Goal: Book appointment/travel/reservation

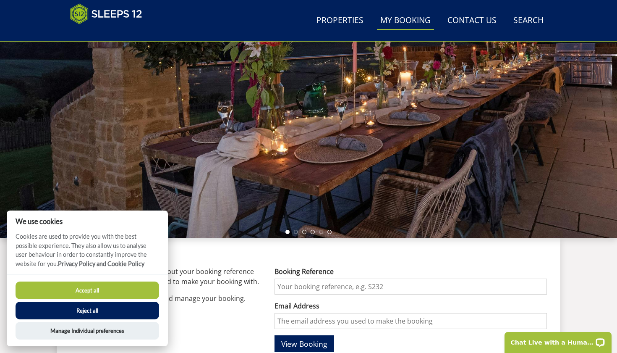
scroll to position [127, 0]
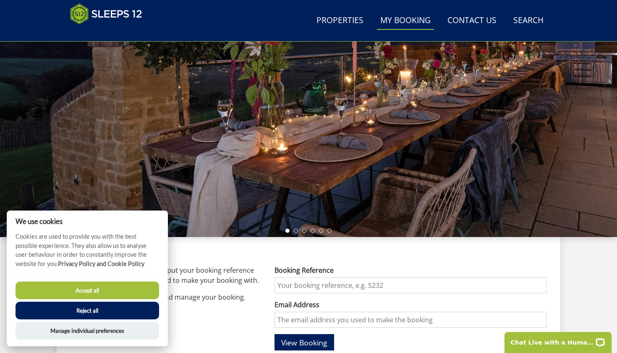
click at [102, 288] on button "Accept all" at bounding box center [88, 290] width 144 height 18
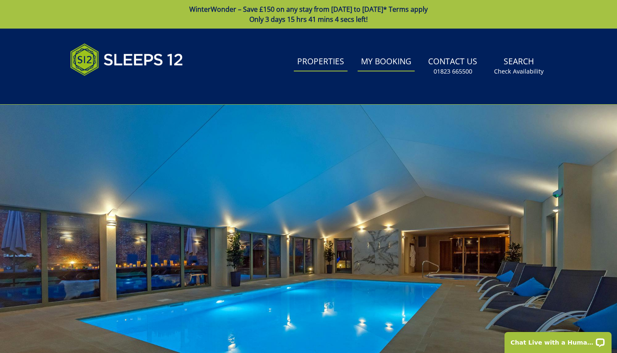
click at [320, 64] on link "Properties" at bounding box center [321, 61] width 54 height 19
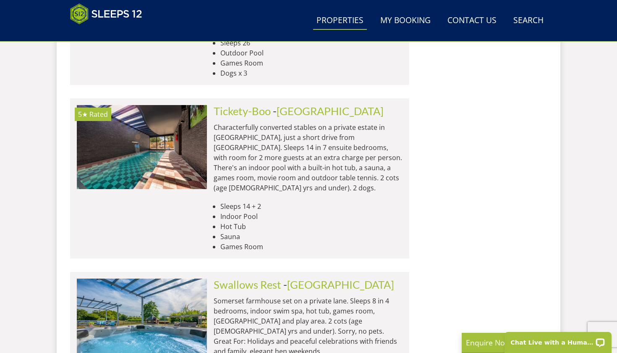
scroll to position [3510, 0]
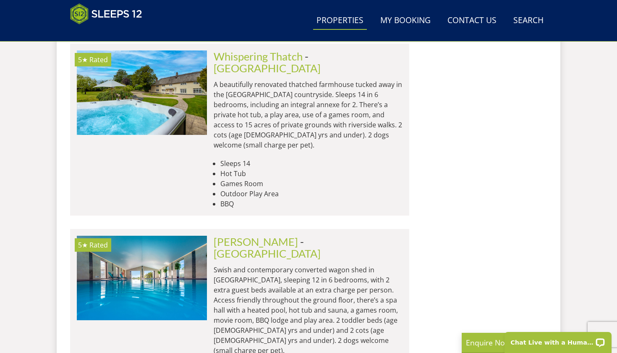
scroll to position [6952, 0]
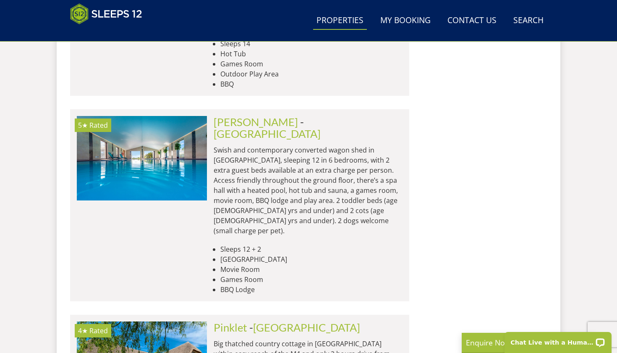
scroll to position [0, 0]
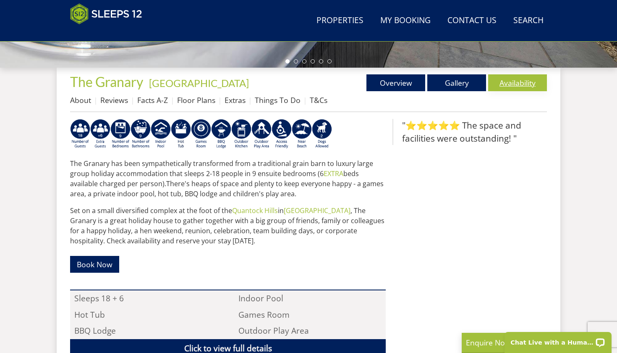
click at [514, 79] on link "Availability" at bounding box center [517, 82] width 59 height 17
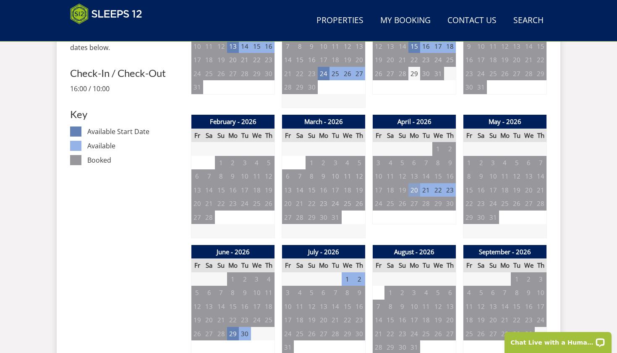
click at [415, 187] on td "20" at bounding box center [414, 190] width 12 height 14
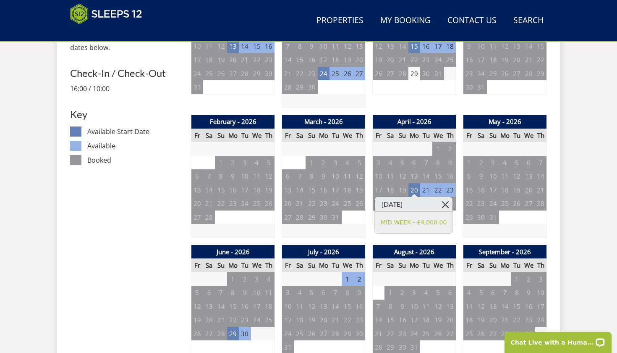
click at [446, 204] on link at bounding box center [445, 204] width 15 height 15
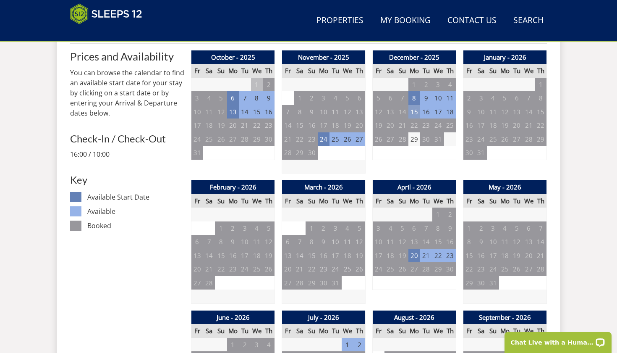
click at [414, 112] on td "15" at bounding box center [414, 112] width 12 height 14
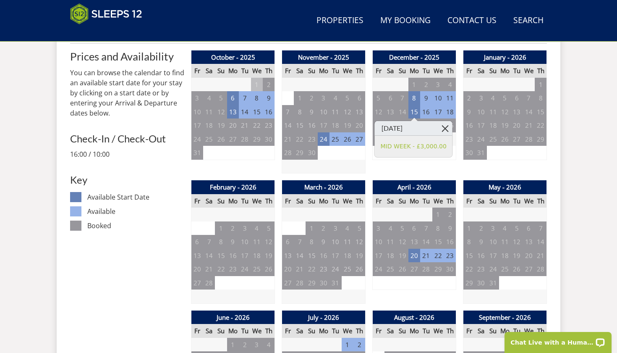
click at [445, 126] on link at bounding box center [445, 128] width 15 height 15
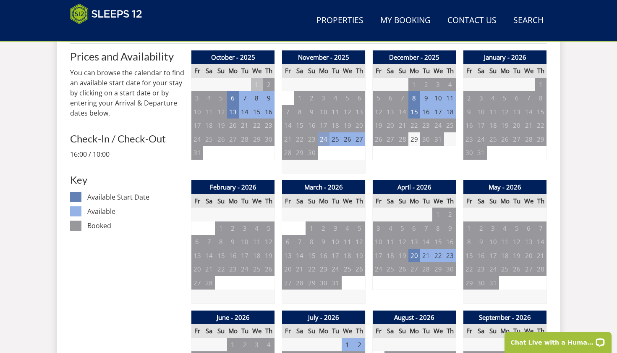
click at [321, 138] on td "24" at bounding box center [324, 139] width 12 height 14
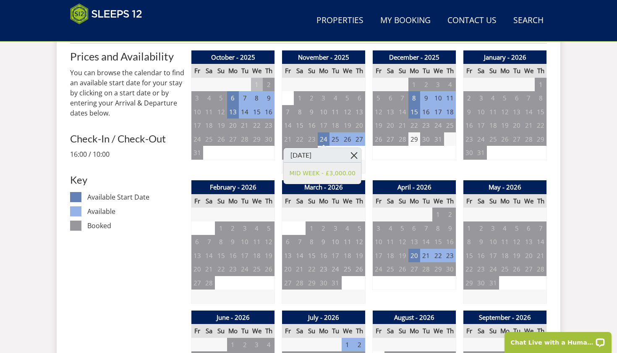
click at [356, 154] on link at bounding box center [354, 155] width 15 height 15
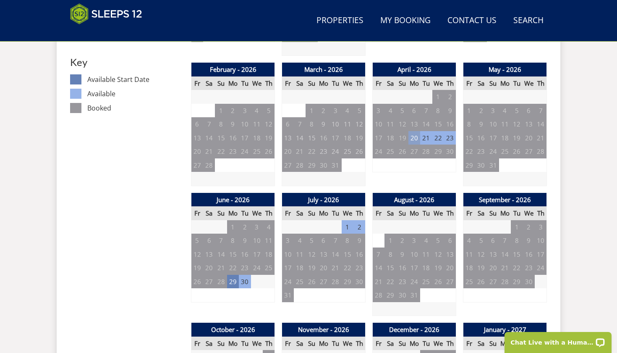
click at [414, 134] on td "20" at bounding box center [414, 138] width 12 height 14
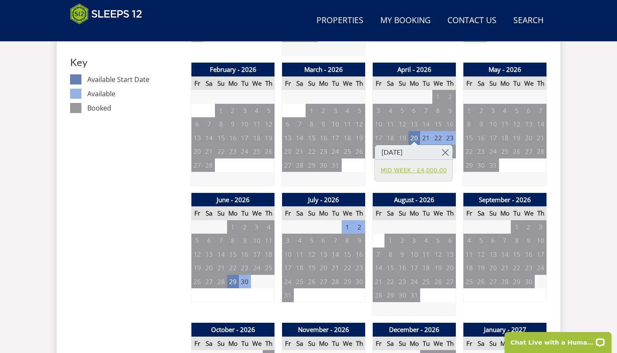
click at [414, 168] on link "MID WEEK - £4,000.00" at bounding box center [414, 170] width 66 height 9
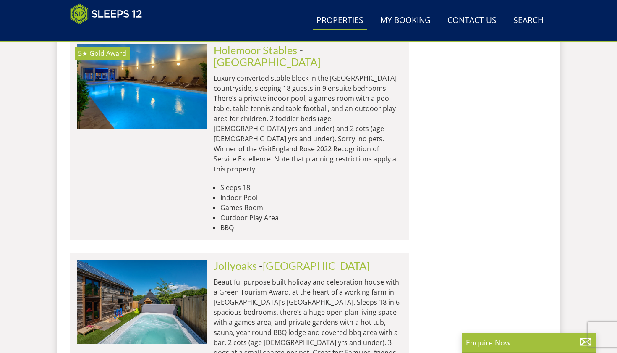
scroll to position [0, 2736]
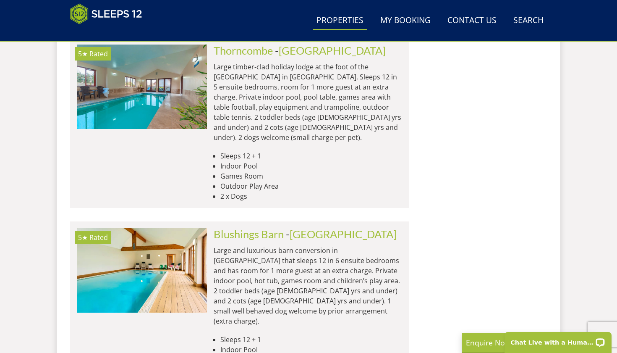
scroll to position [10442, 0]
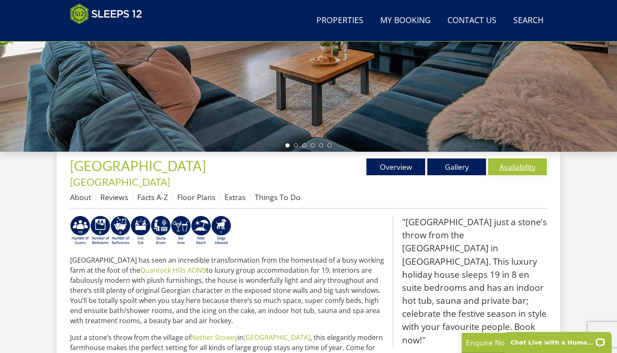
click at [516, 168] on link "Availability" at bounding box center [517, 166] width 59 height 17
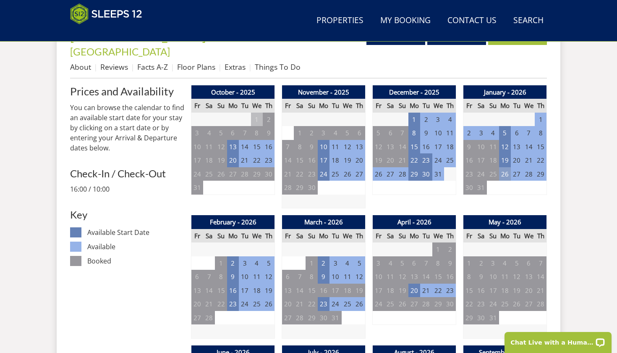
click at [506, 167] on td "26" at bounding box center [505, 174] width 12 height 14
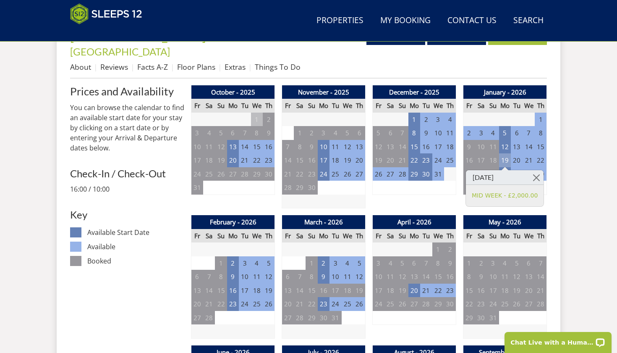
click at [506, 153] on td "19" at bounding box center [505, 160] width 12 height 14
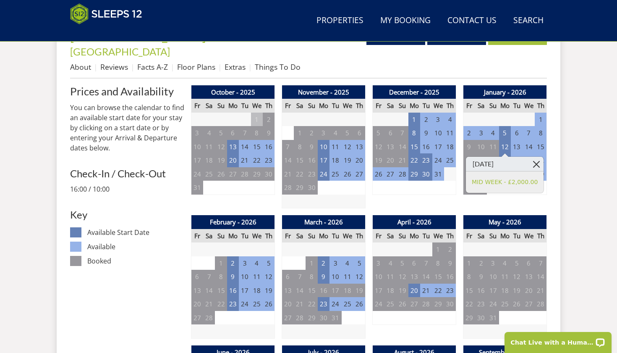
click at [535, 167] on link at bounding box center [536, 164] width 15 height 15
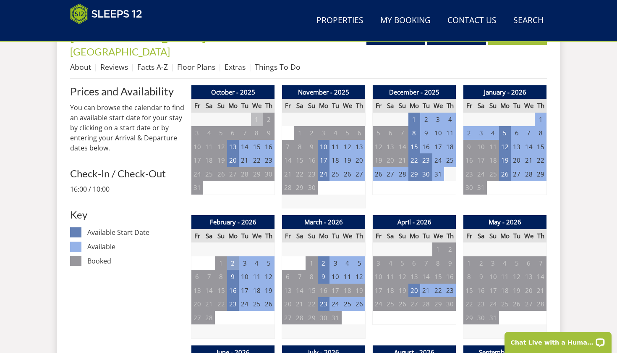
click at [232, 256] on td "2" at bounding box center [233, 263] width 12 height 14
click at [266, 264] on link at bounding box center [263, 265] width 15 height 15
click at [233, 283] on td "16" at bounding box center [233, 290] width 12 height 14
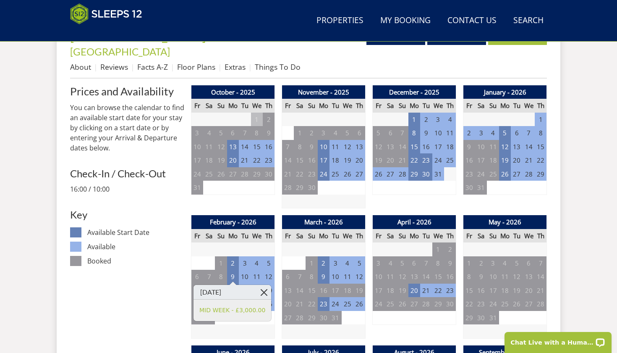
click at [265, 292] on link at bounding box center [263, 292] width 15 height 15
click at [234, 283] on td "16" at bounding box center [233, 290] width 12 height 14
click at [263, 290] on link at bounding box center [263, 292] width 15 height 15
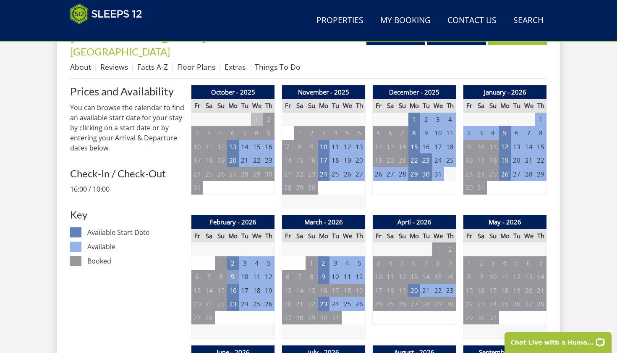
click at [235, 270] on td "9" at bounding box center [233, 277] width 12 height 14
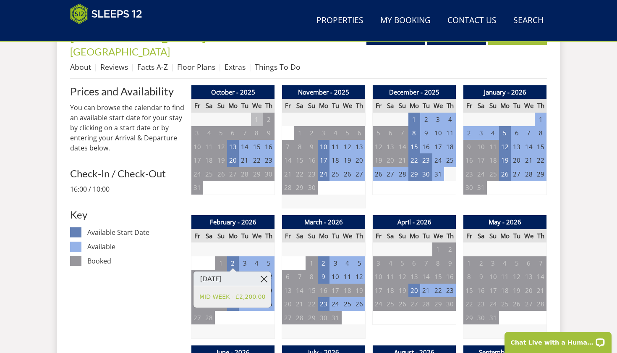
click at [265, 278] on link at bounding box center [263, 278] width 15 height 15
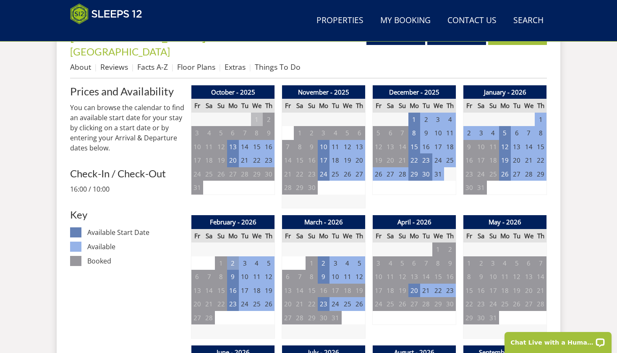
click at [233, 256] on td "2" at bounding box center [233, 263] width 12 height 14
click at [264, 264] on link at bounding box center [263, 265] width 15 height 15
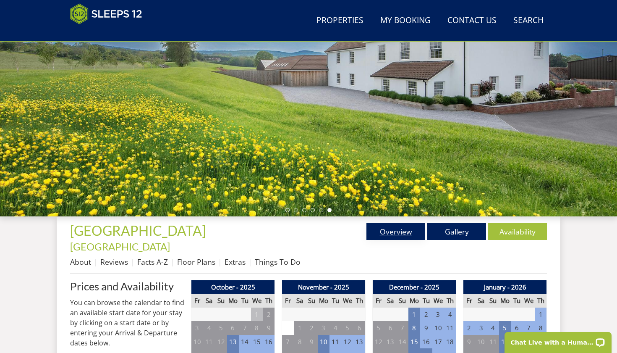
scroll to position [182, 0]
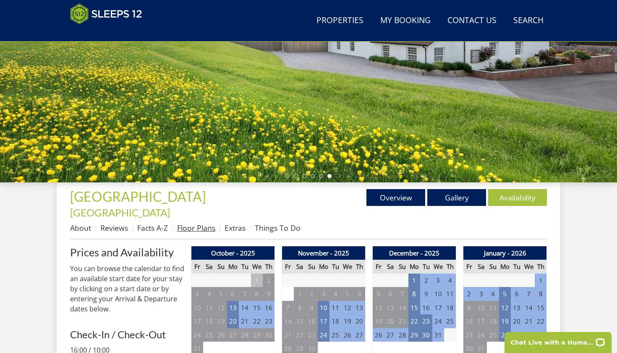
click at [192, 222] on link "Floor Plans" at bounding box center [196, 227] width 38 height 10
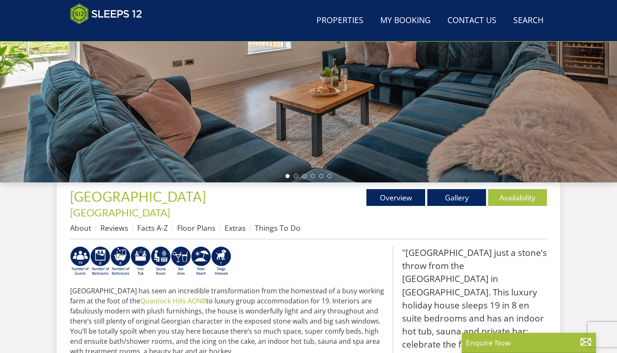
scroll to position [212, 0]
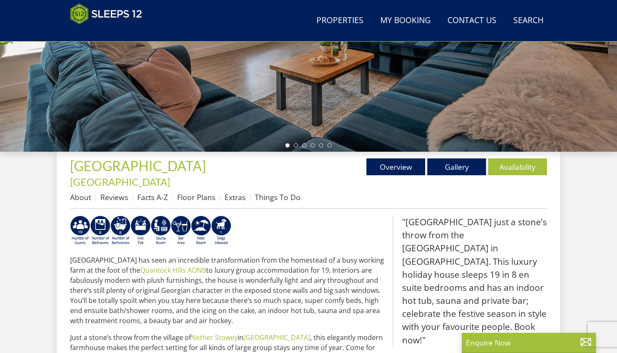
scroll to position [10442, 0]
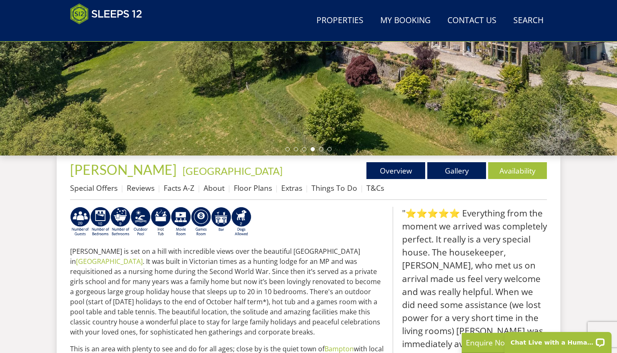
scroll to position [209, 0]
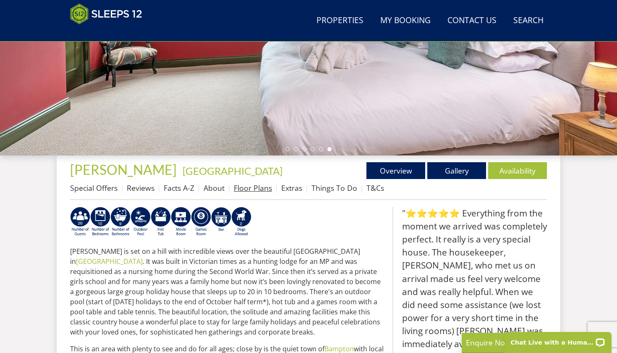
click at [250, 192] on link "Floor Plans" at bounding box center [253, 188] width 38 height 10
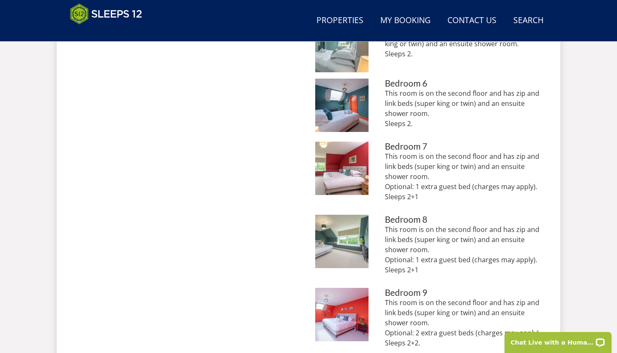
scroll to position [868, 0]
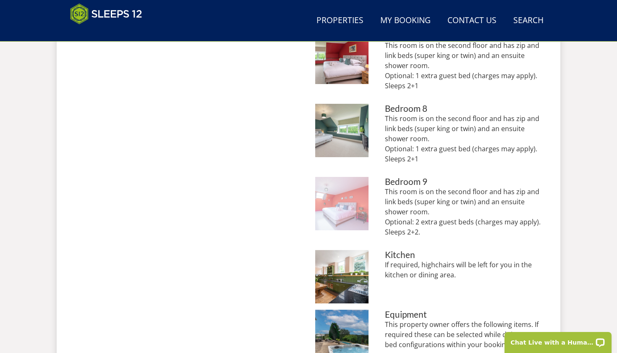
click at [346, 194] on img at bounding box center [341, 203] width 53 height 53
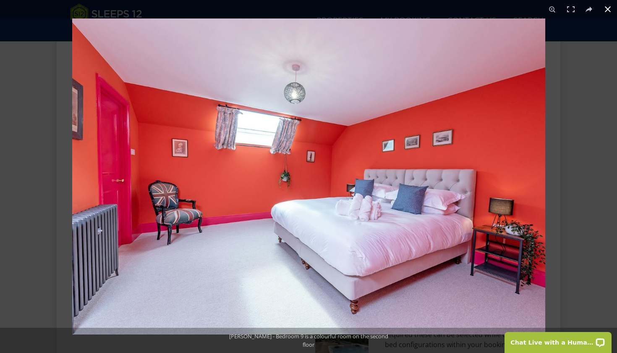
click at [608, 8] on button at bounding box center [608, 9] width 18 height 18
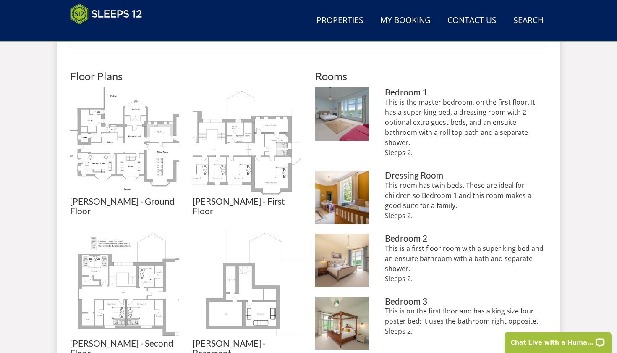
scroll to position [361, 0]
click at [322, 186] on img at bounding box center [341, 196] width 53 height 53
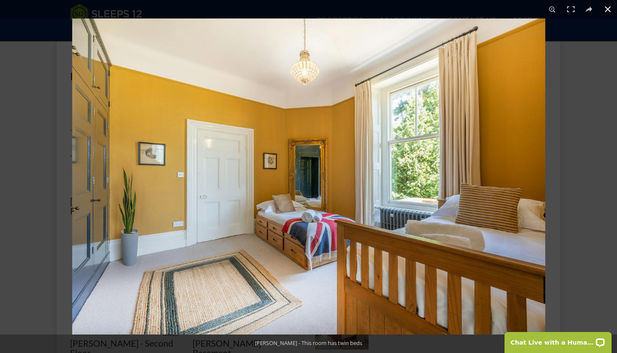
click at [607, 10] on button at bounding box center [608, 9] width 18 height 18
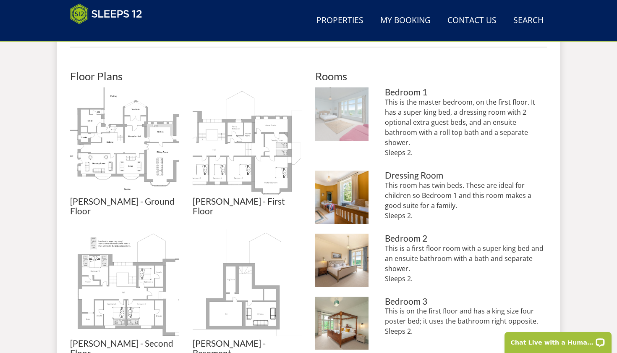
click at [344, 131] on img at bounding box center [341, 113] width 53 height 53
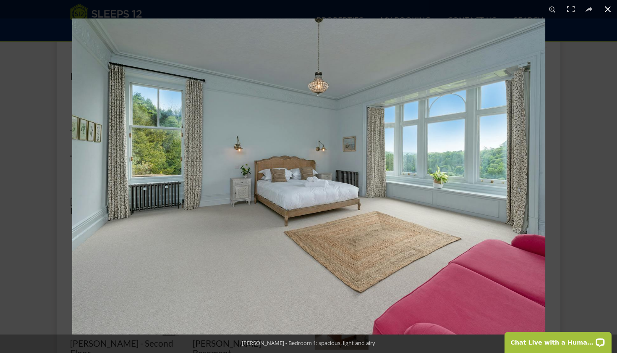
click at [607, 10] on button at bounding box center [608, 9] width 18 height 18
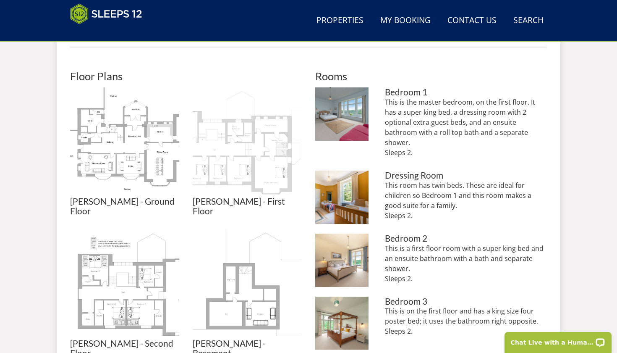
click at [272, 157] on img at bounding box center [247, 141] width 109 height 109
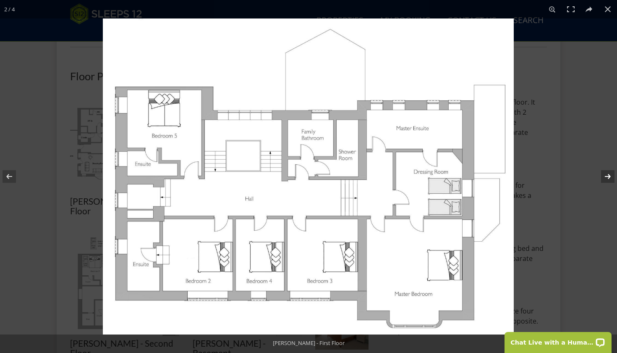
click at [608, 178] on button at bounding box center [602, 176] width 29 height 42
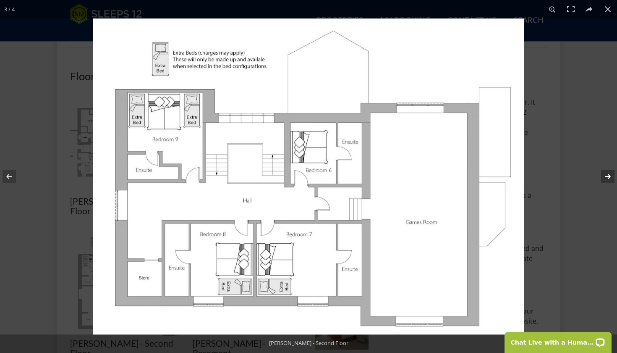
click at [608, 178] on button at bounding box center [602, 176] width 29 height 42
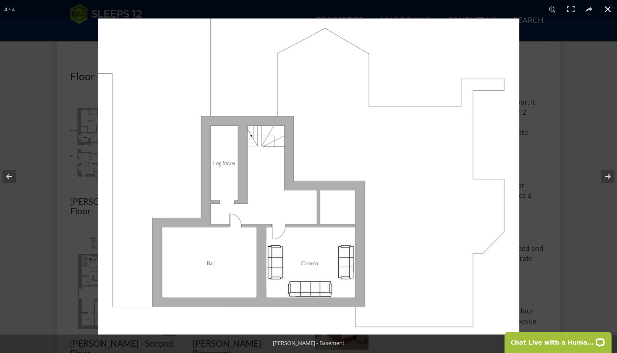
click at [609, 9] on button at bounding box center [608, 9] width 18 height 18
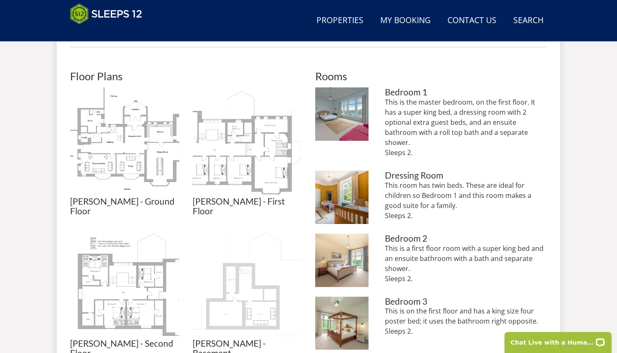
click at [259, 286] on img at bounding box center [247, 283] width 109 height 109
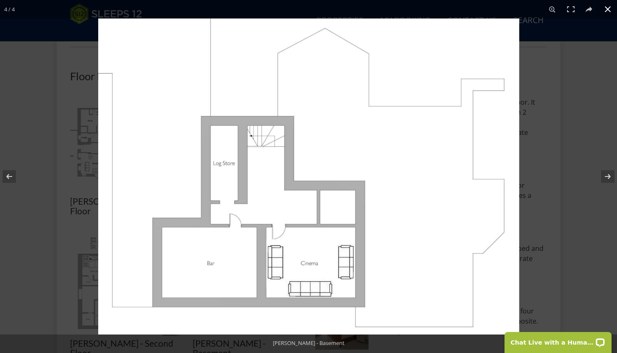
click at [609, 10] on button at bounding box center [608, 9] width 18 height 18
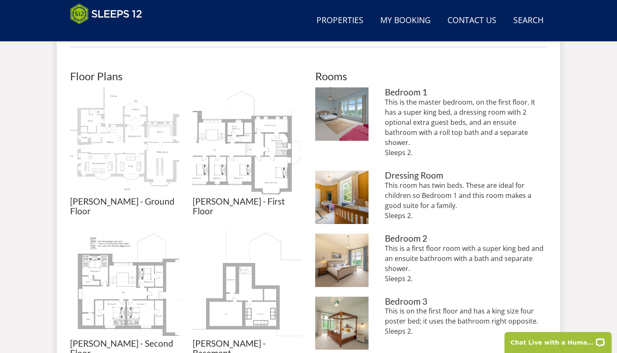
scroll to position [435, 0]
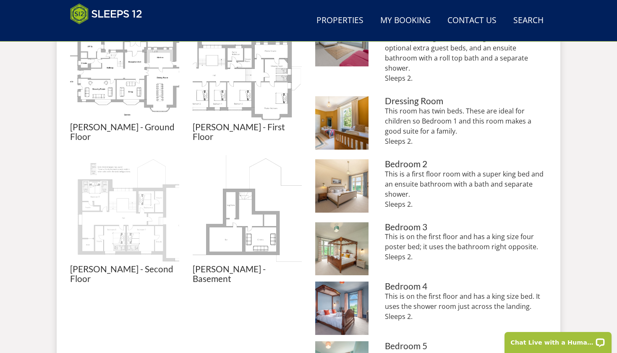
click at [117, 230] on img at bounding box center [124, 209] width 109 height 109
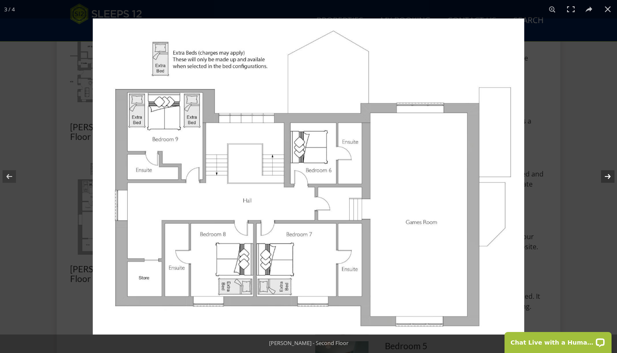
click at [607, 173] on button at bounding box center [602, 176] width 29 height 42
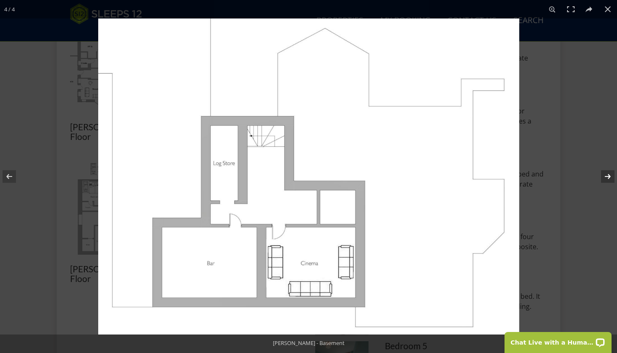
click at [607, 173] on button at bounding box center [602, 176] width 29 height 42
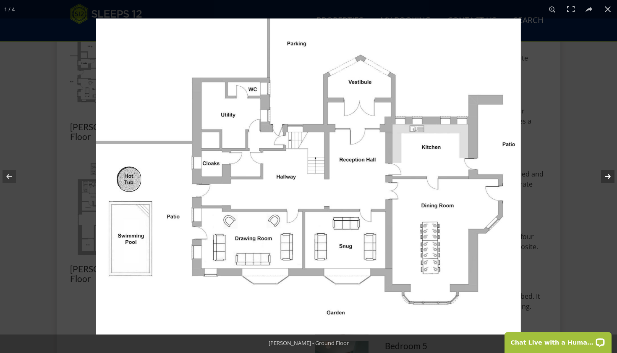
click at [607, 173] on button at bounding box center [602, 176] width 29 height 42
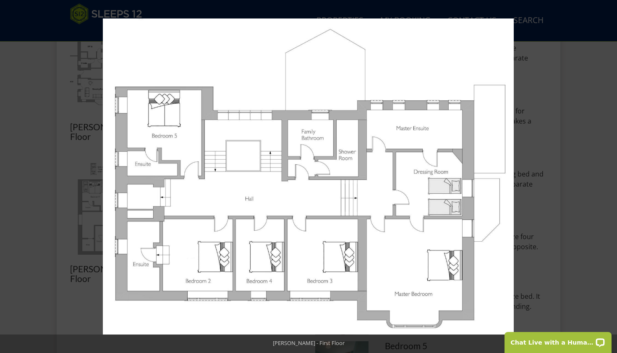
click at [609, 8] on button at bounding box center [608, 9] width 18 height 18
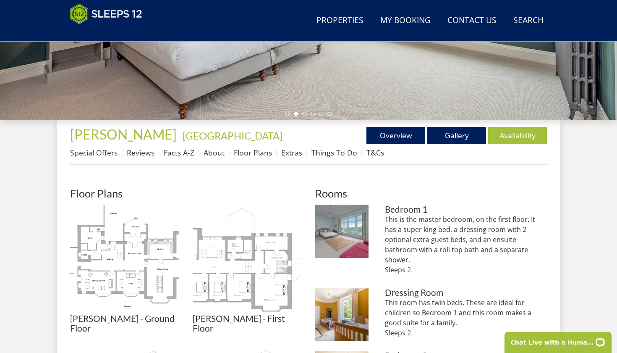
scroll to position [243, 0]
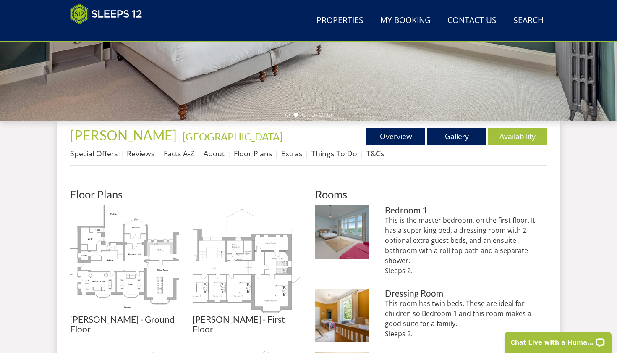
click at [456, 133] on link "Gallery" at bounding box center [456, 136] width 59 height 17
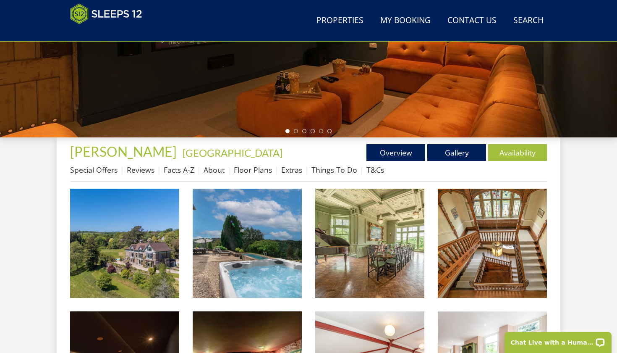
scroll to position [227, 0]
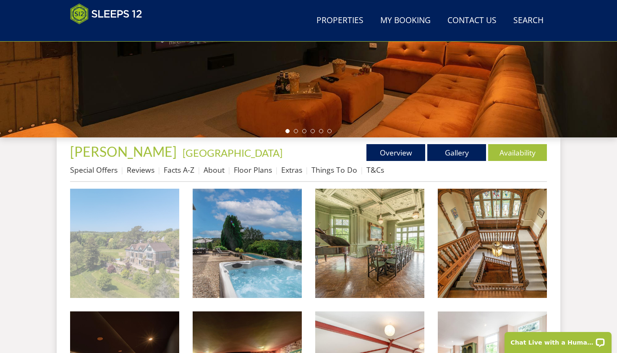
click at [163, 254] on img at bounding box center [124, 242] width 109 height 109
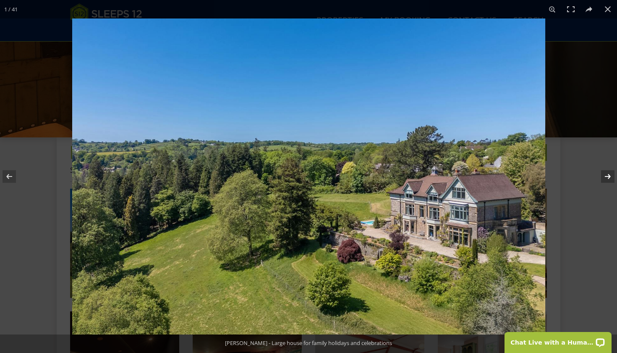
click at [605, 178] on button at bounding box center [602, 176] width 29 height 42
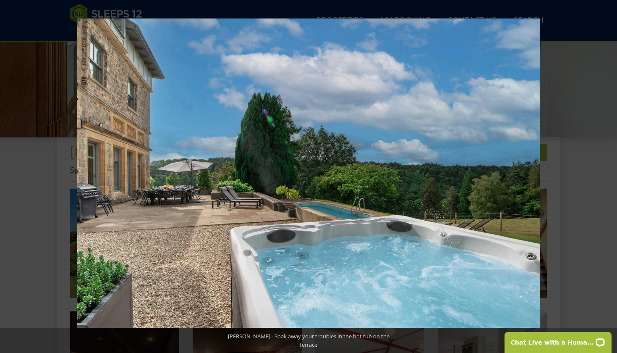
click at [605, 178] on button at bounding box center [602, 176] width 29 height 42
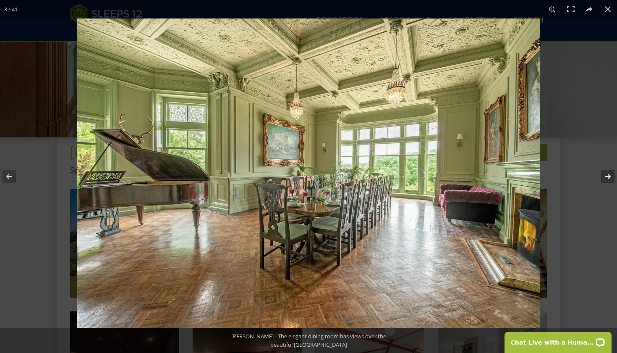
click at [605, 178] on button at bounding box center [602, 176] width 29 height 42
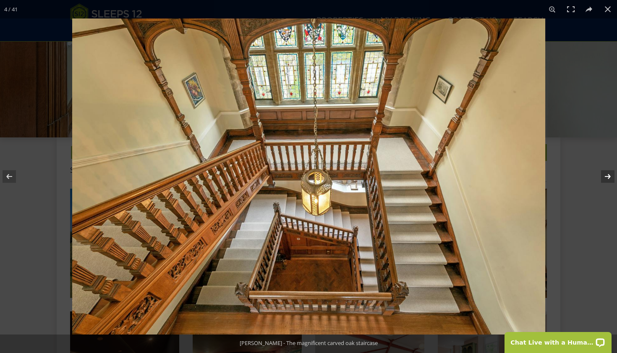
click at [605, 178] on button at bounding box center [602, 176] width 29 height 42
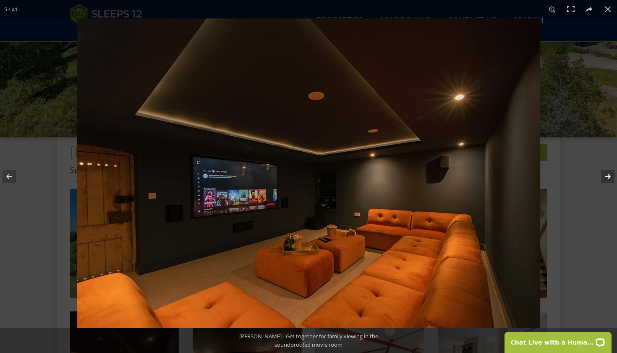
click at [605, 178] on button at bounding box center [602, 176] width 29 height 42
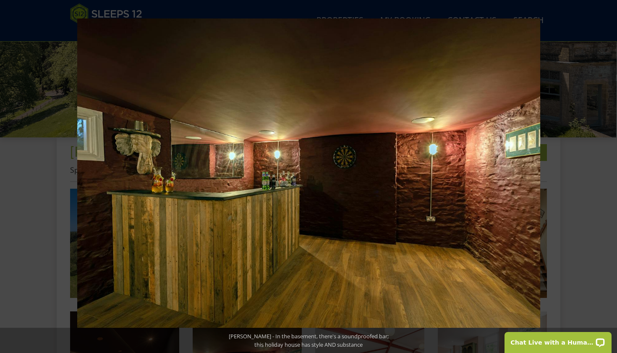
click at [604, 178] on button at bounding box center [602, 176] width 29 height 42
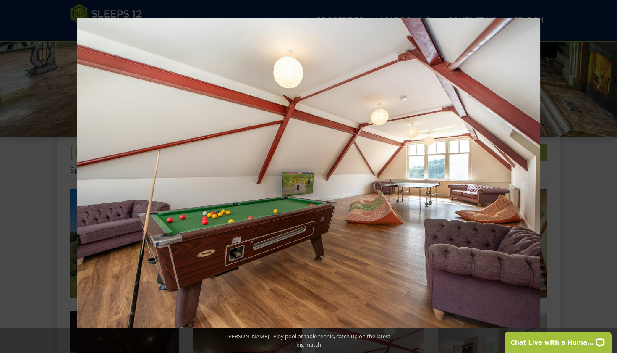
click at [604, 178] on button at bounding box center [602, 176] width 29 height 42
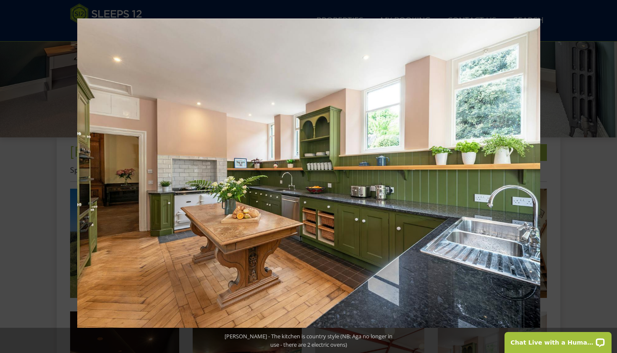
click at [604, 178] on button at bounding box center [602, 176] width 29 height 42
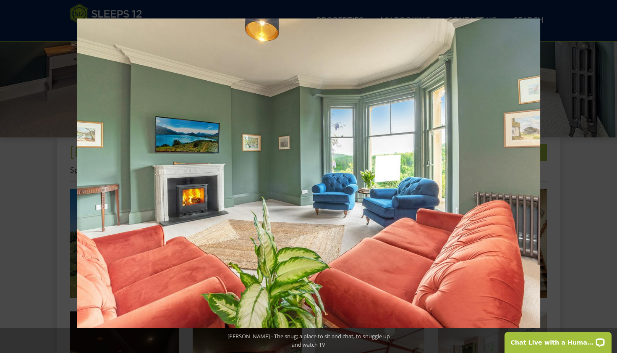
click at [604, 178] on button at bounding box center [602, 176] width 29 height 42
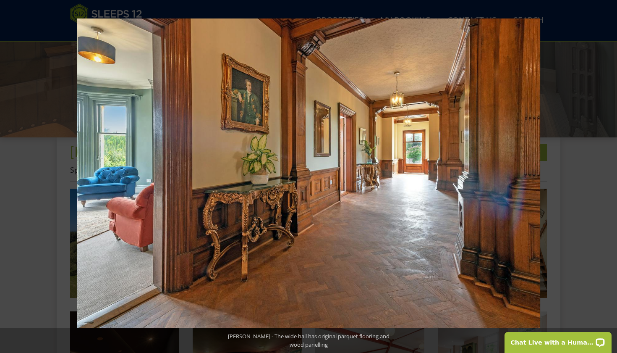
click at [604, 178] on button at bounding box center [602, 176] width 29 height 42
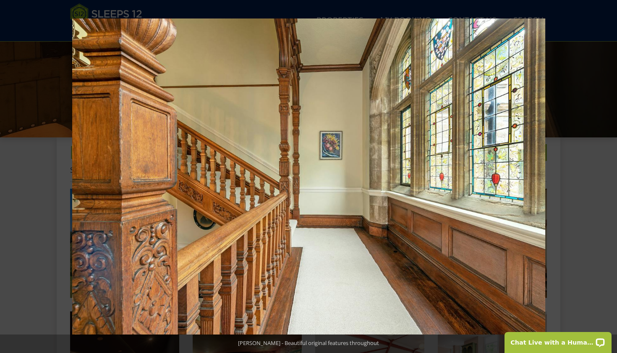
click at [604, 178] on button at bounding box center [602, 176] width 29 height 42
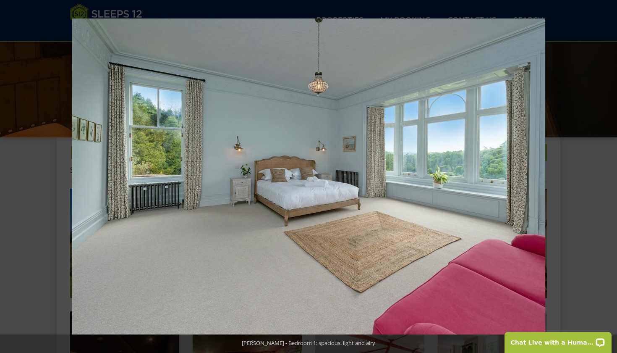
click at [604, 178] on button at bounding box center [602, 176] width 29 height 42
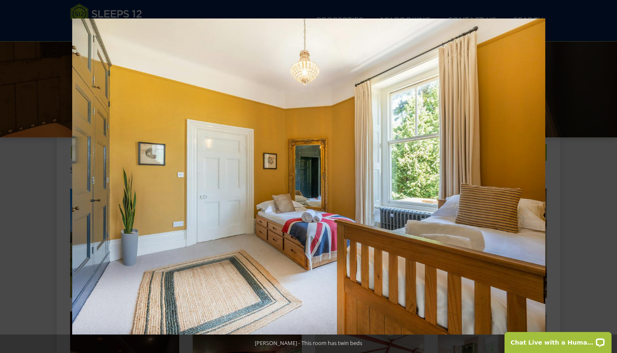
click at [604, 178] on button at bounding box center [602, 176] width 29 height 42
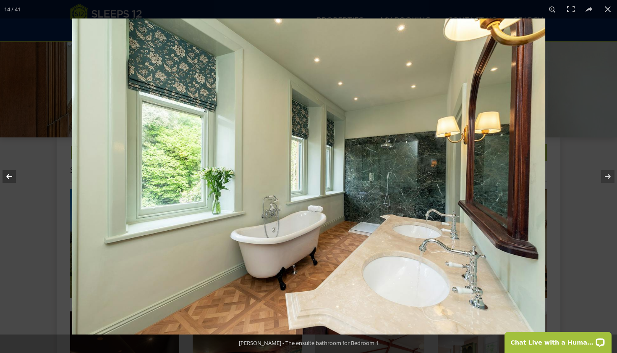
click at [10, 178] on button at bounding box center [14, 176] width 29 height 42
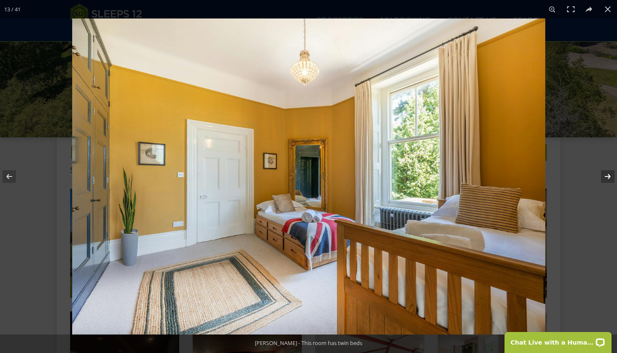
click at [607, 174] on button at bounding box center [602, 176] width 29 height 42
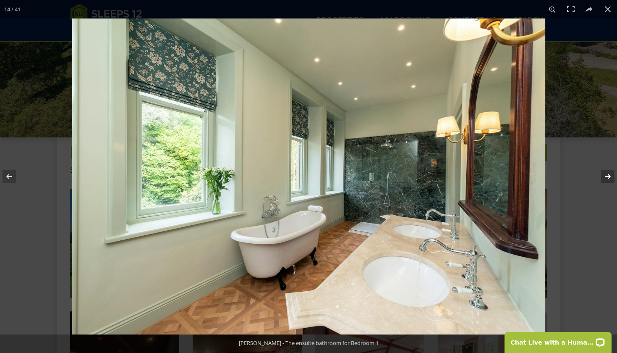
click at [607, 174] on button at bounding box center [602, 176] width 29 height 42
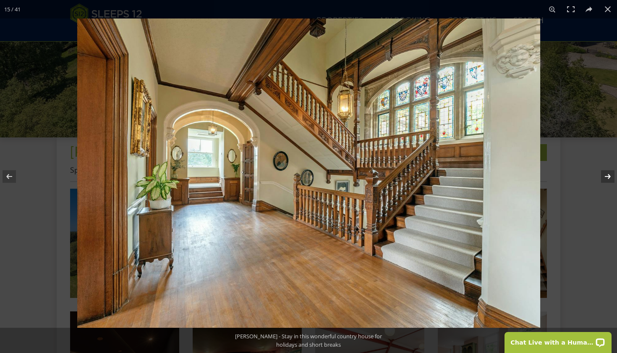
click at [607, 174] on button at bounding box center [602, 176] width 29 height 42
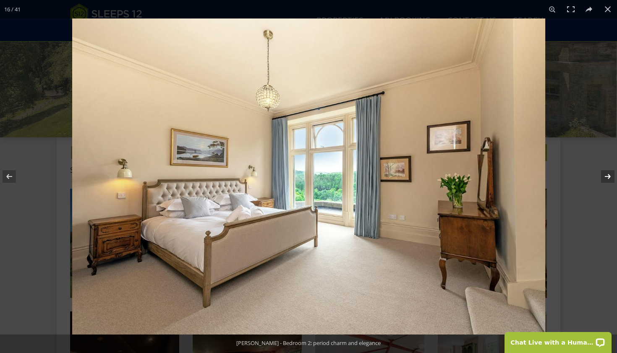
click at [607, 174] on button at bounding box center [602, 176] width 29 height 42
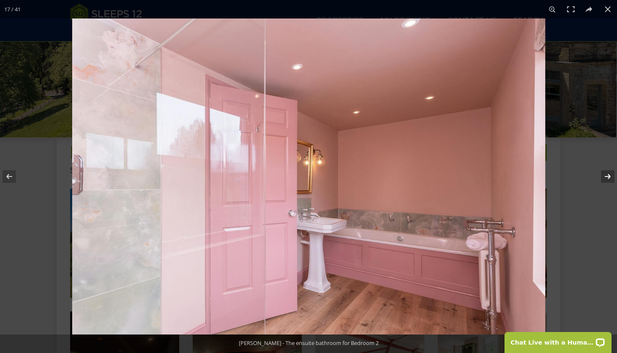
click at [607, 174] on button at bounding box center [602, 176] width 29 height 42
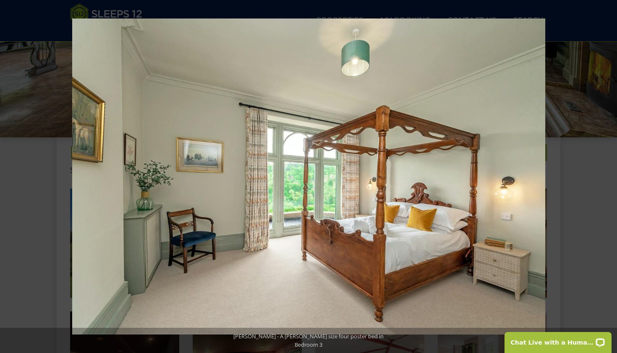
click at [607, 174] on button at bounding box center [602, 176] width 29 height 42
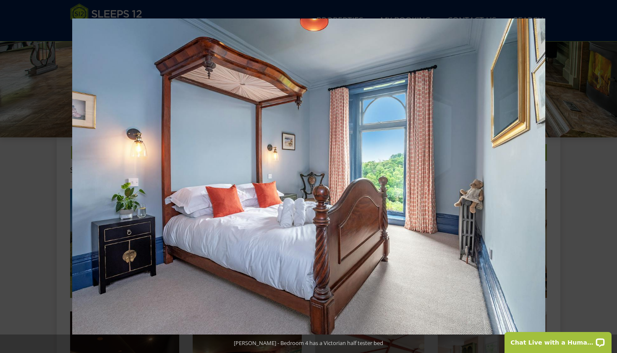
click at [607, 174] on button at bounding box center [602, 176] width 29 height 42
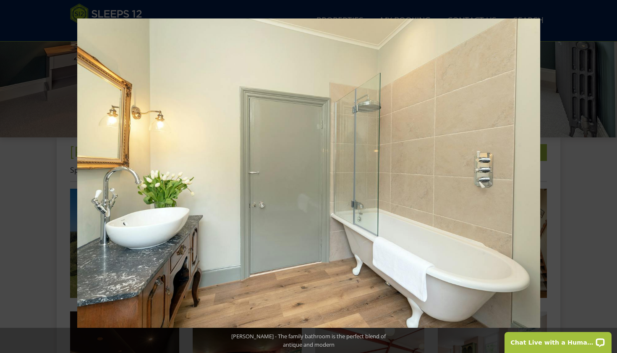
click at [607, 174] on button at bounding box center [602, 176] width 29 height 42
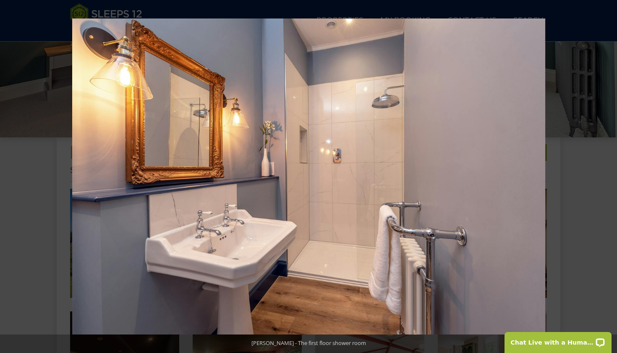
click at [607, 174] on button at bounding box center [602, 176] width 29 height 42
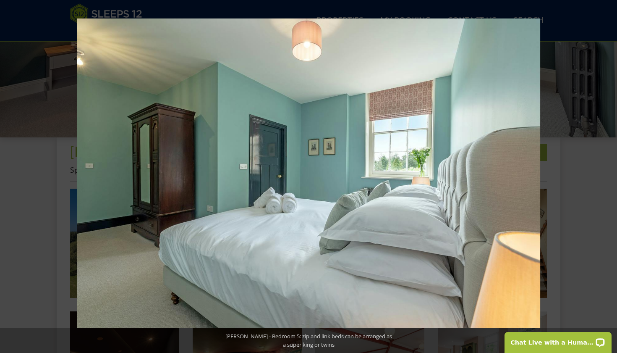
click at [607, 174] on button at bounding box center [602, 176] width 29 height 42
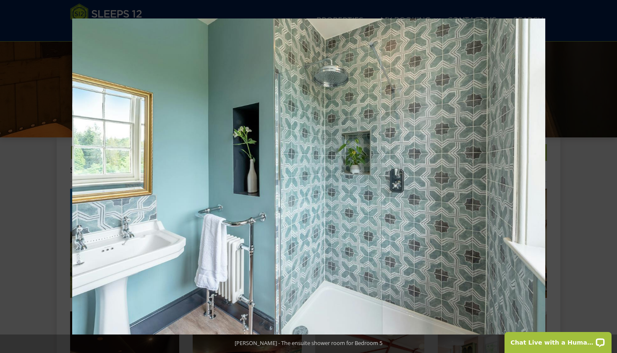
click at [607, 174] on button at bounding box center [602, 176] width 29 height 42
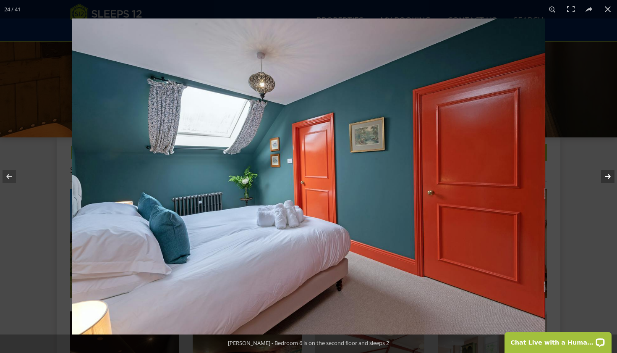
click at [607, 174] on button at bounding box center [602, 176] width 29 height 42
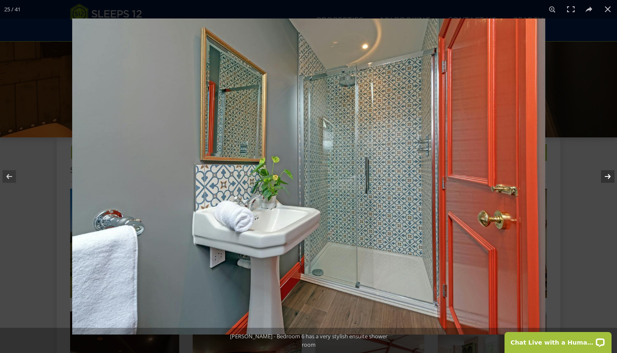
click at [607, 174] on button at bounding box center [602, 176] width 29 height 42
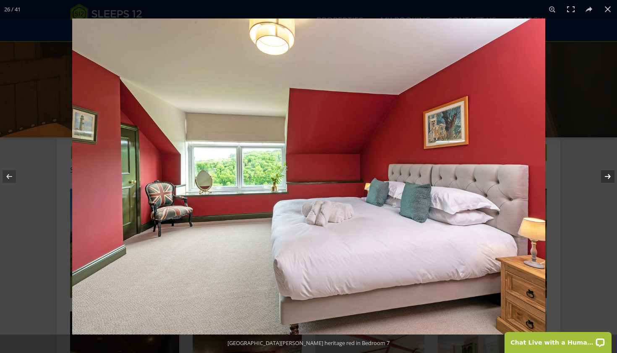
click at [607, 174] on button at bounding box center [602, 176] width 29 height 42
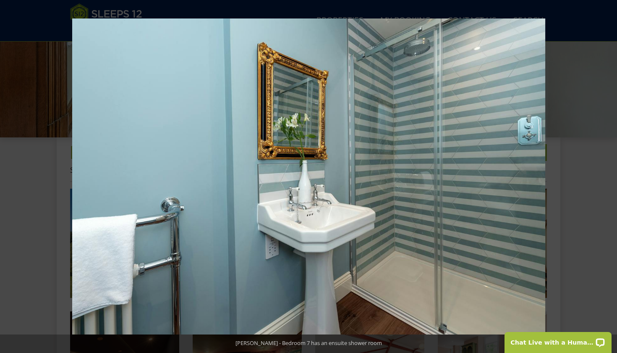
click at [607, 174] on button at bounding box center [602, 176] width 29 height 42
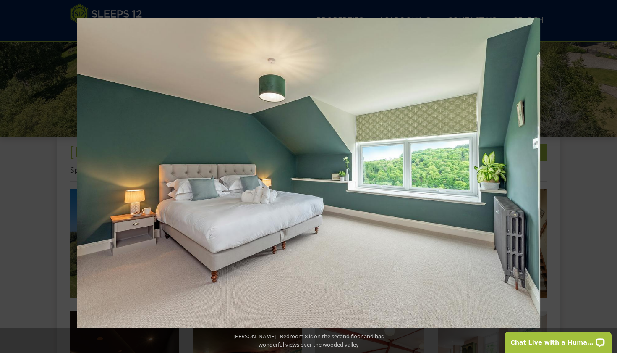
click at [607, 174] on button at bounding box center [602, 176] width 29 height 42
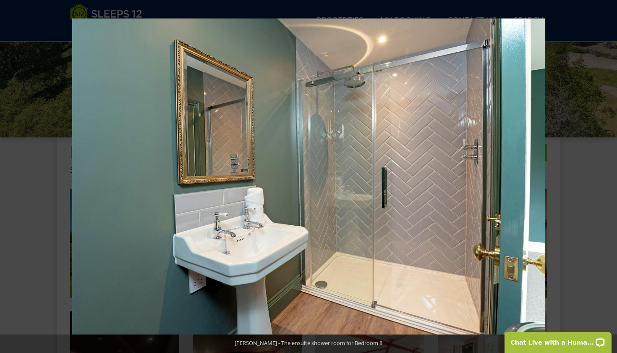
click at [607, 174] on button at bounding box center [602, 176] width 29 height 42
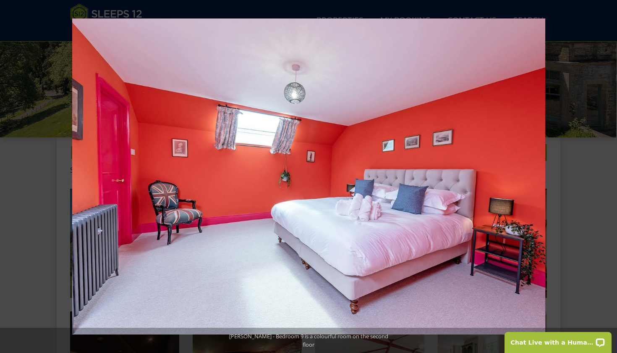
click at [607, 174] on button at bounding box center [602, 176] width 29 height 42
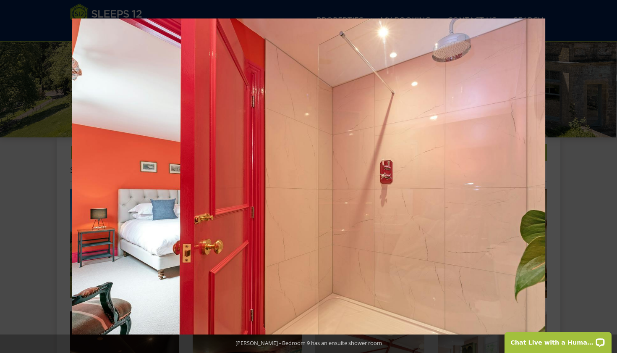
click at [607, 174] on button at bounding box center [602, 176] width 29 height 42
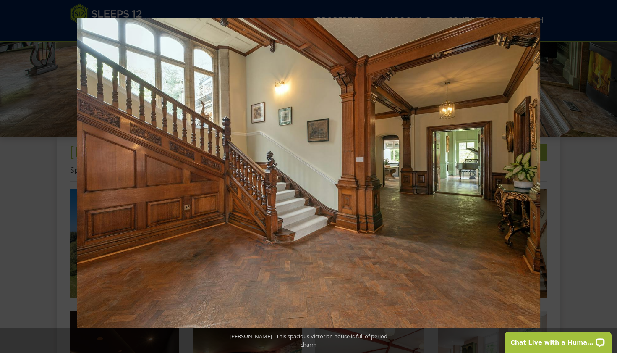
click at [607, 174] on button at bounding box center [602, 176] width 29 height 42
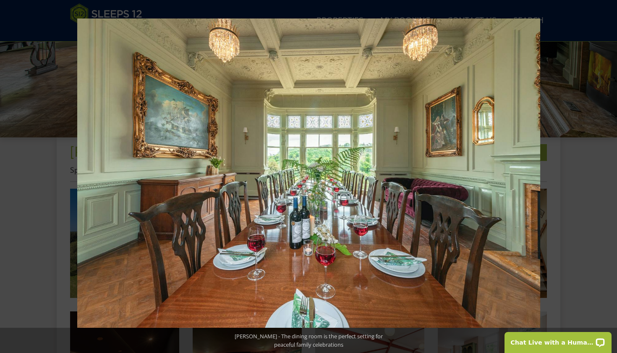
click at [607, 174] on button at bounding box center [602, 176] width 29 height 42
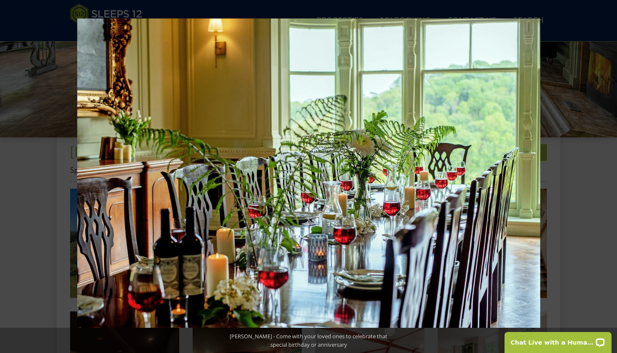
click at [607, 174] on button at bounding box center [602, 176] width 29 height 42
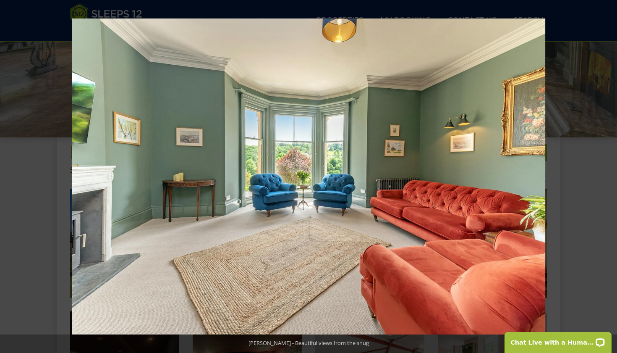
click at [607, 174] on button at bounding box center [602, 176] width 29 height 42
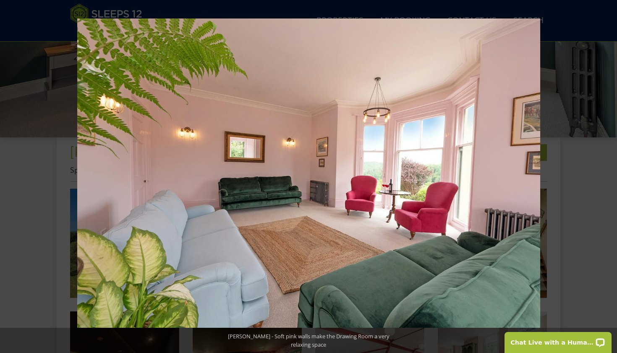
click at [607, 174] on button at bounding box center [602, 176] width 29 height 42
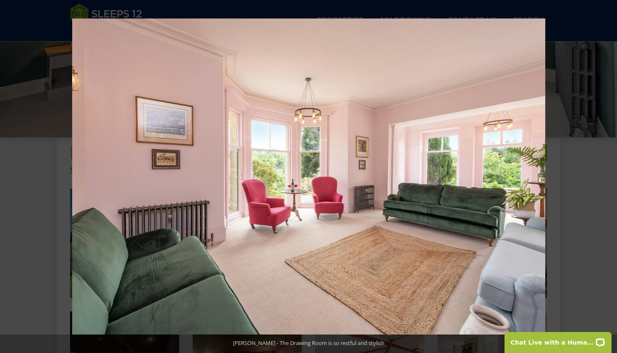
click at [607, 174] on button at bounding box center [602, 176] width 29 height 42
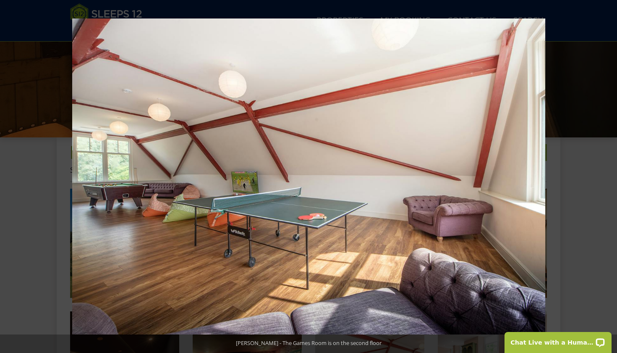
click at [607, 174] on button at bounding box center [602, 176] width 29 height 42
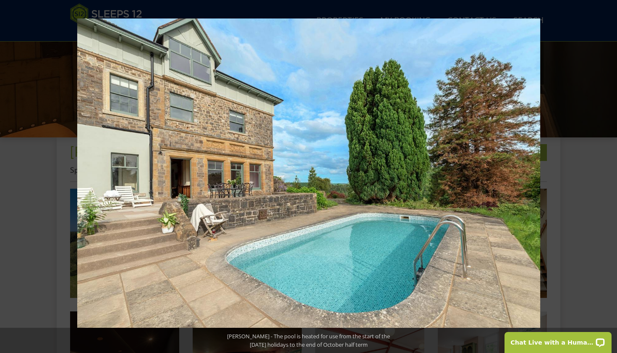
click at [607, 174] on button at bounding box center [602, 176] width 29 height 42
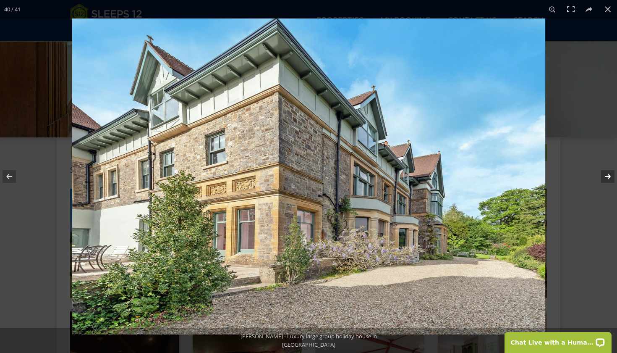
click at [607, 174] on button at bounding box center [602, 176] width 29 height 42
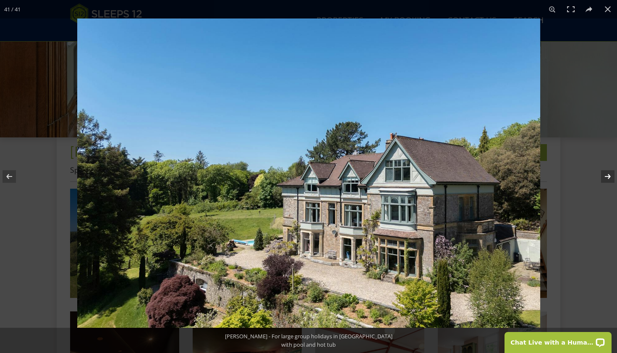
click at [607, 174] on button at bounding box center [602, 176] width 29 height 42
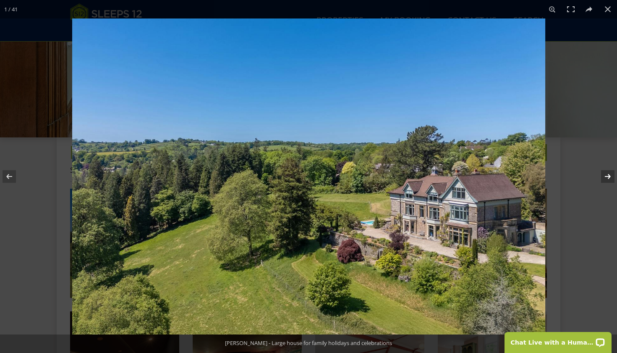
click at [607, 174] on button at bounding box center [602, 176] width 29 height 42
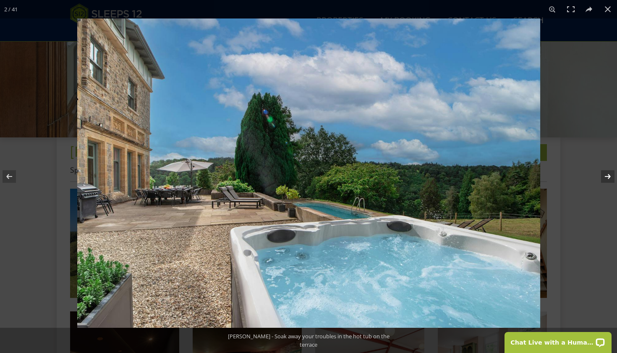
click at [608, 176] on button at bounding box center [602, 176] width 29 height 42
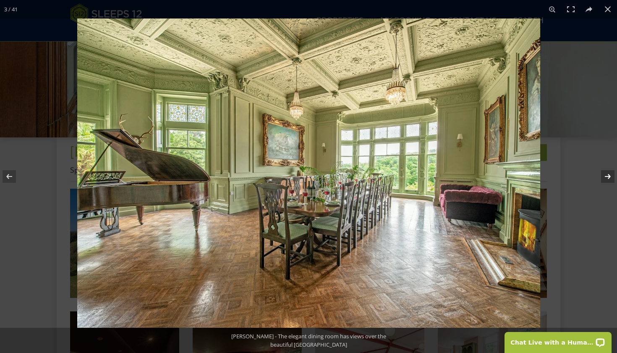
click at [608, 176] on button at bounding box center [602, 176] width 29 height 42
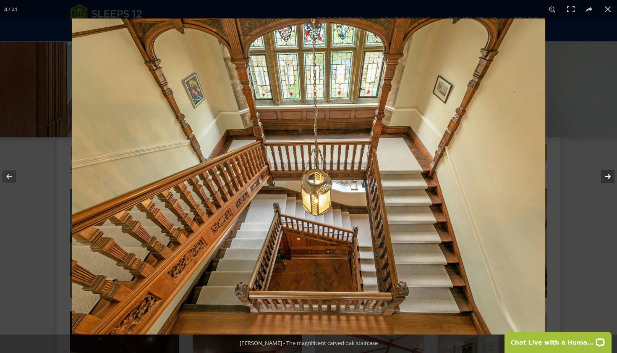
click at [608, 176] on button at bounding box center [602, 176] width 29 height 42
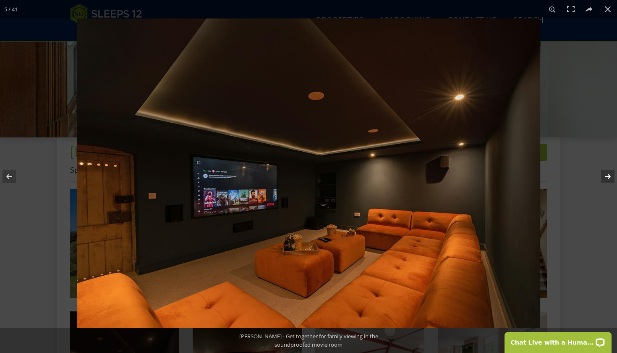
click at [608, 176] on button at bounding box center [602, 176] width 29 height 42
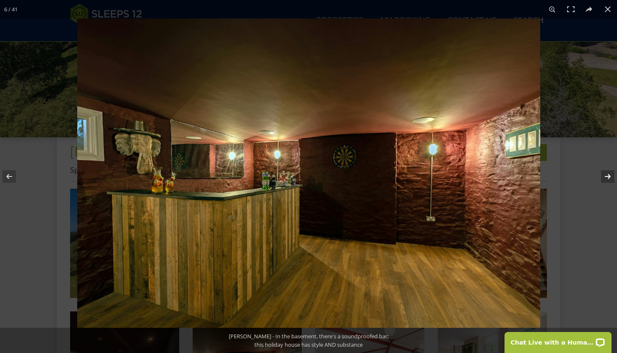
click at [606, 175] on button at bounding box center [602, 176] width 29 height 42
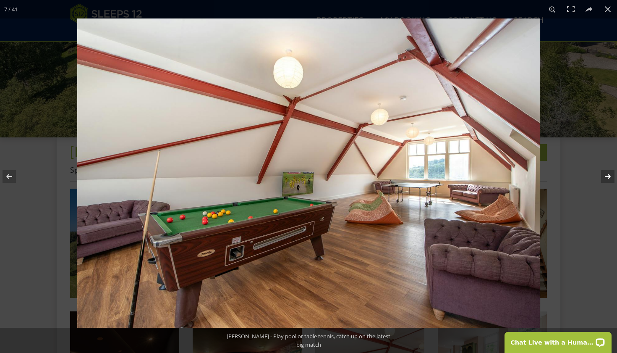
click at [606, 175] on button at bounding box center [602, 176] width 29 height 42
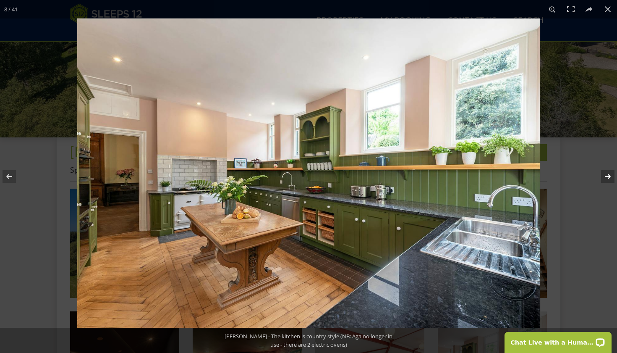
click at [606, 175] on button at bounding box center [602, 176] width 29 height 42
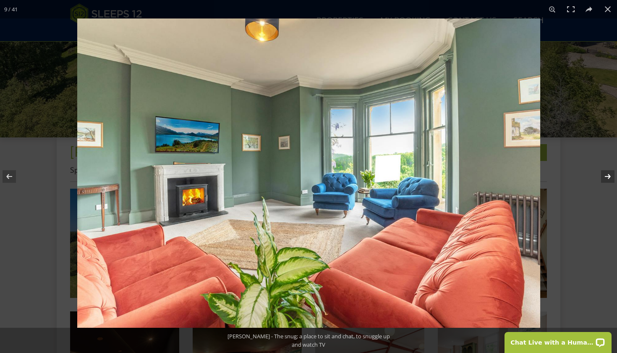
click at [606, 175] on button at bounding box center [602, 176] width 29 height 42
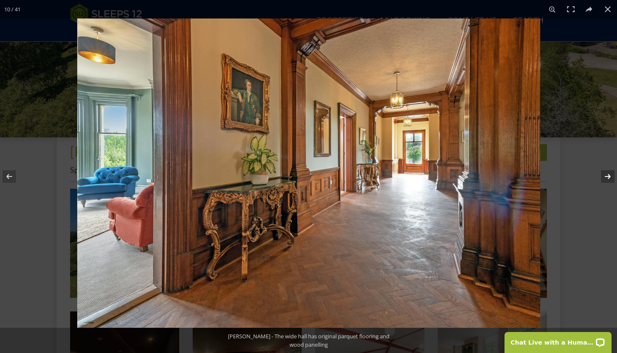
click at [606, 175] on button at bounding box center [602, 176] width 29 height 42
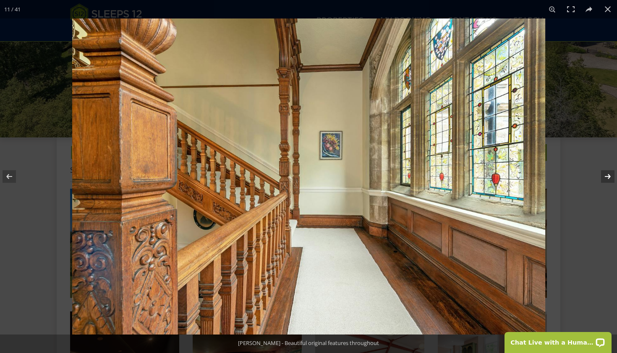
click at [606, 175] on button at bounding box center [602, 176] width 29 height 42
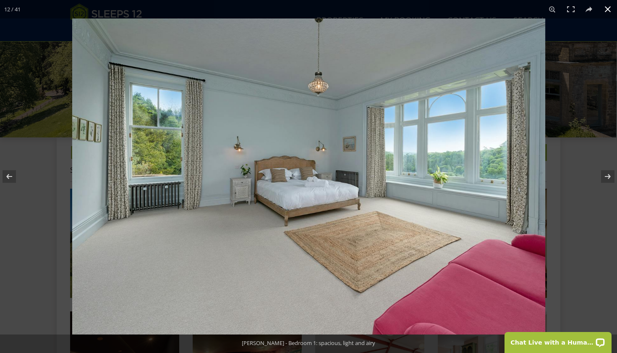
click at [607, 9] on button at bounding box center [608, 9] width 18 height 18
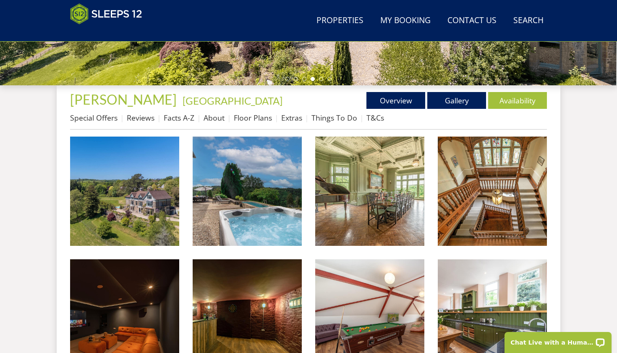
scroll to position [279, 0]
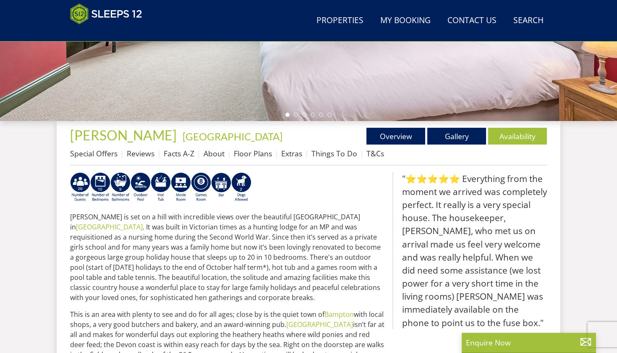
scroll to position [209, 0]
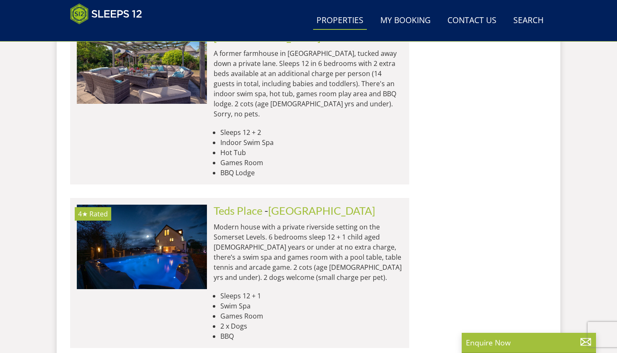
scroll to position [0, 652]
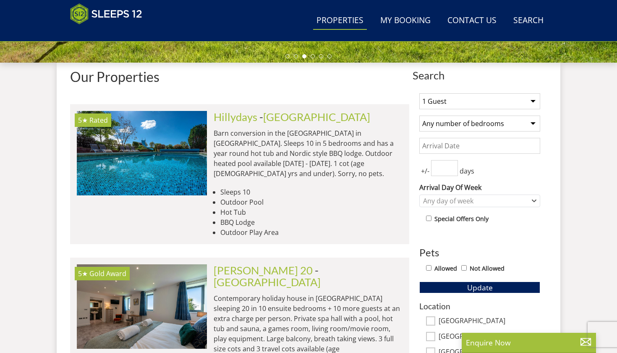
select select "9"
select select "15"
click at [468, 148] on input "Date" at bounding box center [479, 146] width 121 height 16
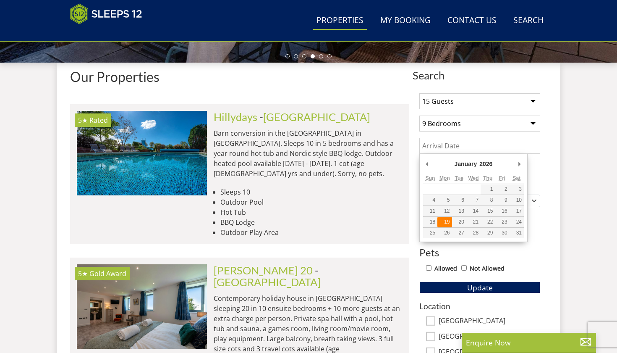
type input "[DATE]"
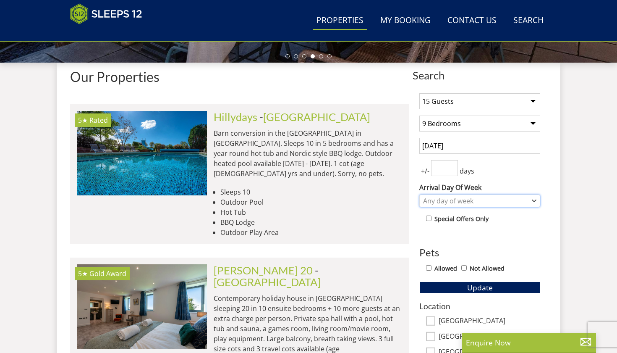
click at [502, 196] on div "Any day of week" at bounding box center [475, 200] width 109 height 9
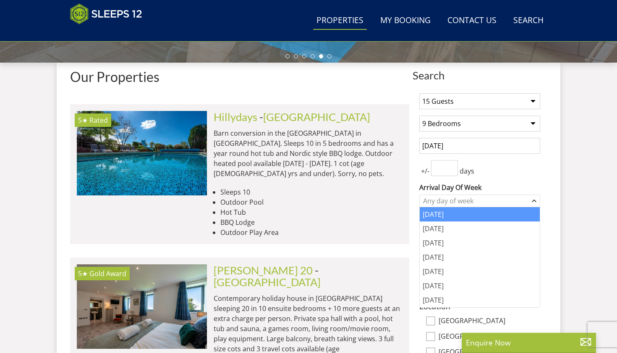
click at [449, 217] on div "[DATE]" at bounding box center [480, 214] width 120 height 14
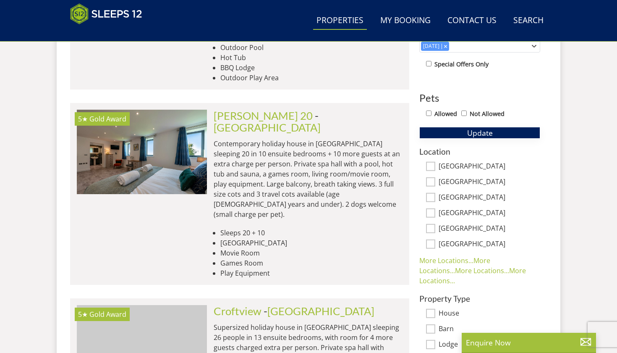
click at [481, 136] on span "Update" at bounding box center [480, 133] width 26 height 10
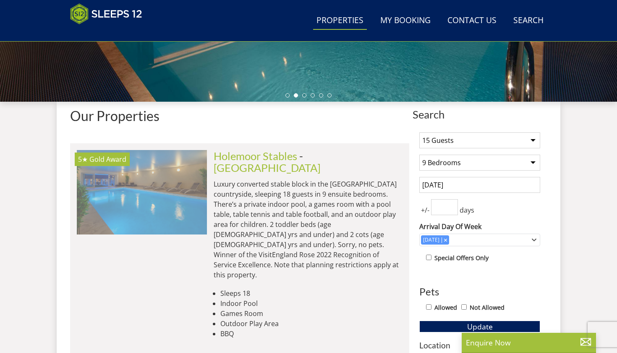
click at [128, 165] on div "5★ Gold Award" at bounding box center [102, 158] width 55 height 13
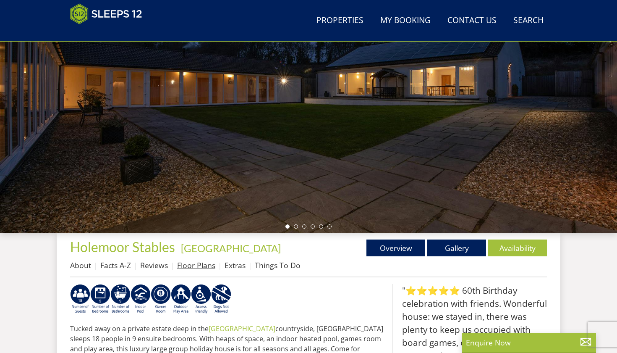
click at [208, 263] on link "Floor Plans" at bounding box center [196, 265] width 38 height 10
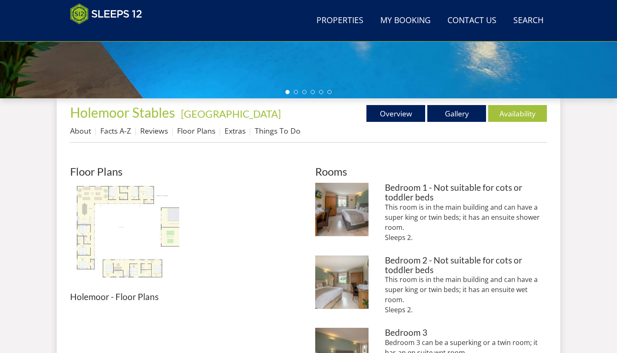
click at [90, 217] on img at bounding box center [124, 237] width 109 height 109
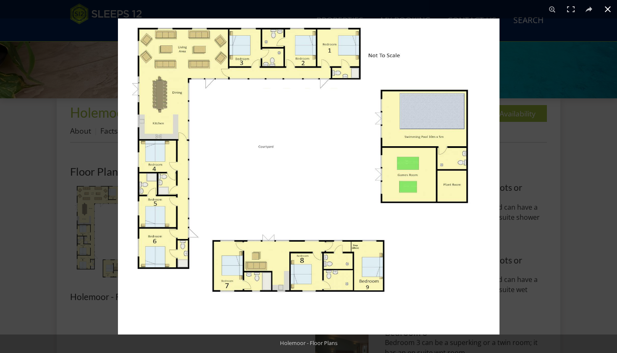
click at [607, 12] on button at bounding box center [608, 9] width 18 height 18
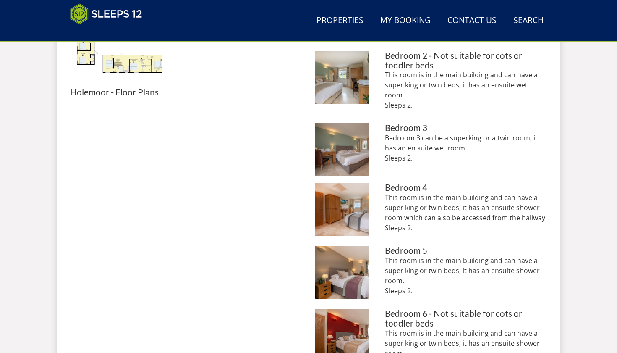
scroll to position [494, 0]
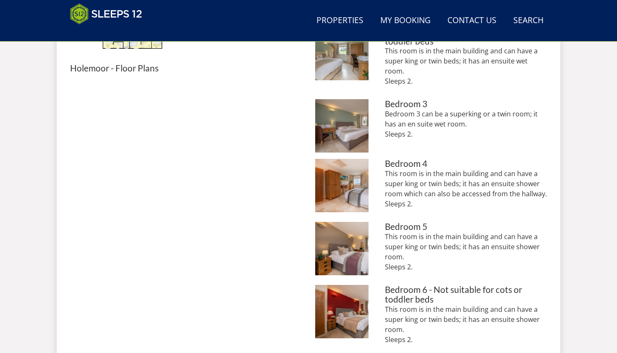
scroll to position [131, 0]
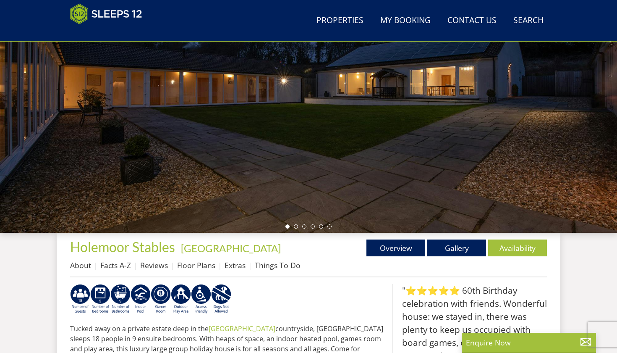
select select "15"
select select "9"
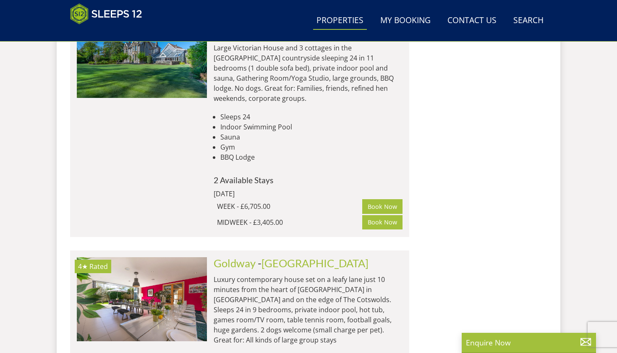
scroll to position [2410, 0]
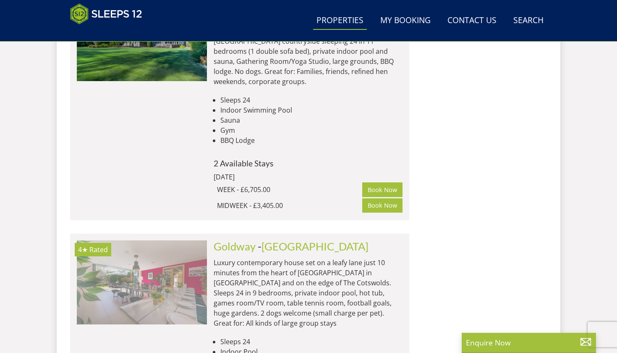
click at [173, 240] on img at bounding box center [142, 282] width 130 height 84
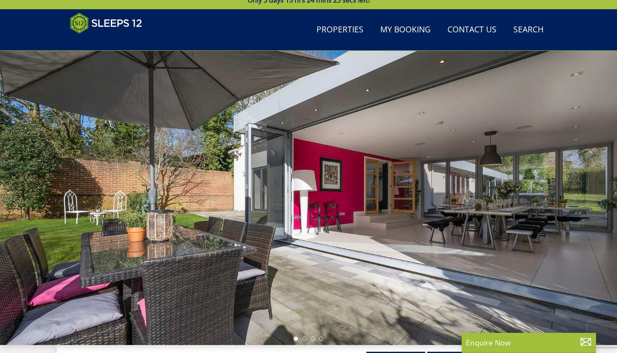
scroll to position [93, 0]
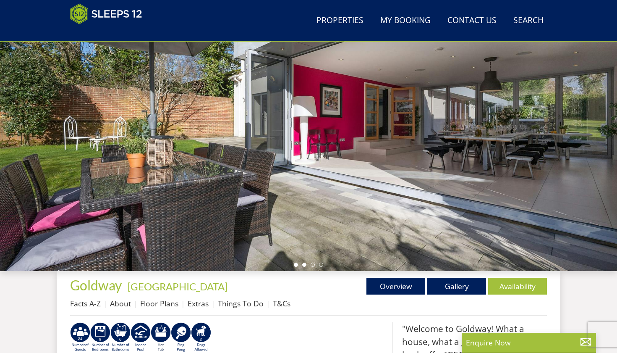
click at [305, 264] on li at bounding box center [304, 264] width 4 height 4
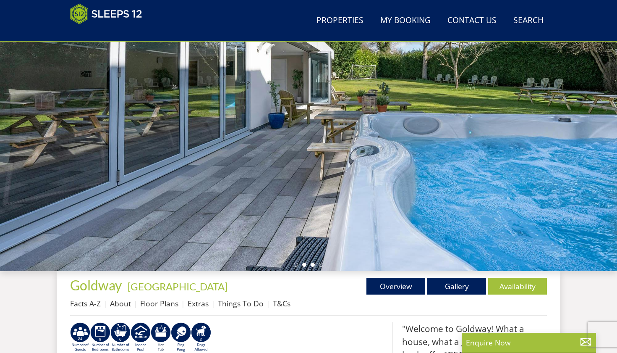
click at [313, 265] on li at bounding box center [313, 264] width 4 height 4
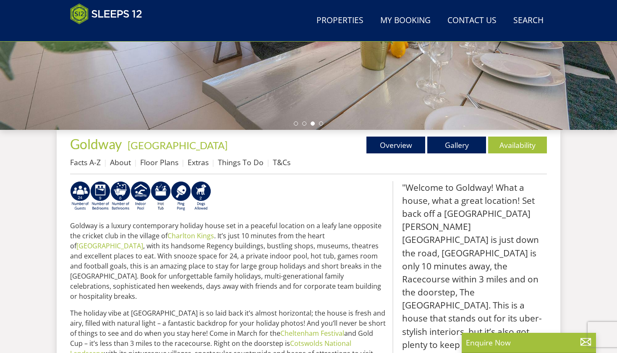
scroll to position [234, 0]
select select "15"
select select "9"
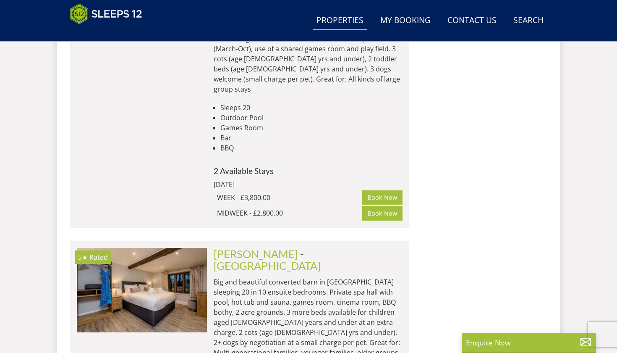
scroll to position [0, 2997]
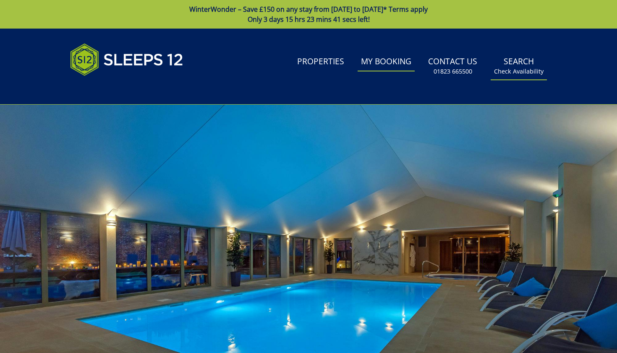
click at [522, 58] on link "Search Check Availability" at bounding box center [519, 65] width 56 height 27
